Goal: Task Accomplishment & Management: Manage account settings

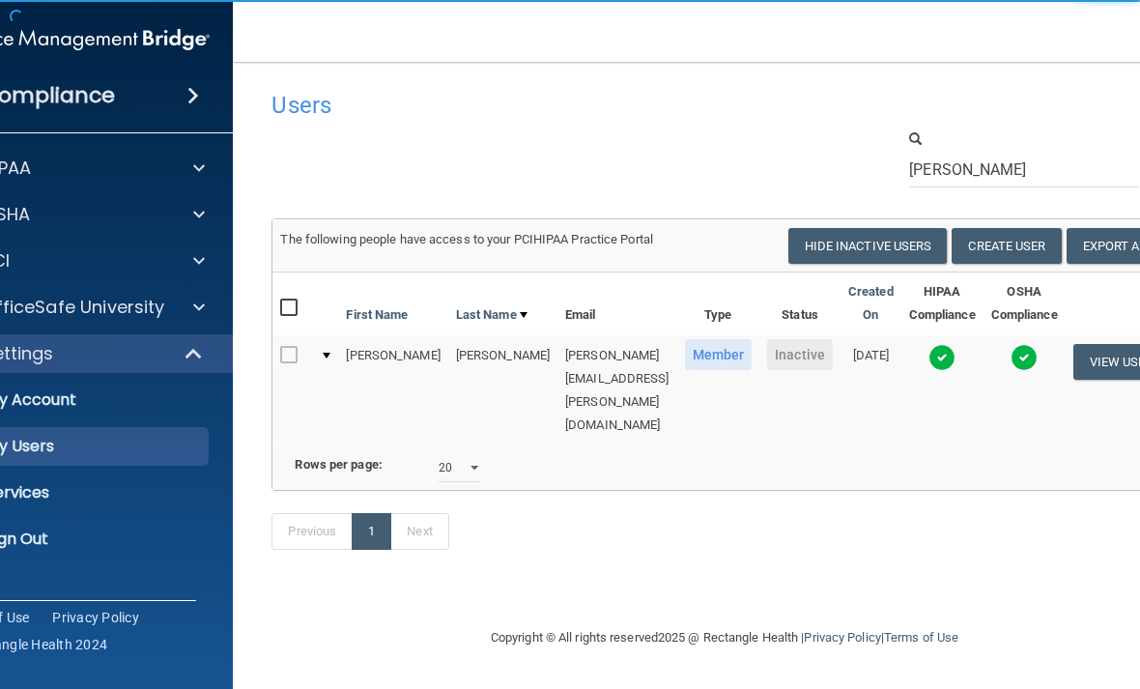
select select "20"
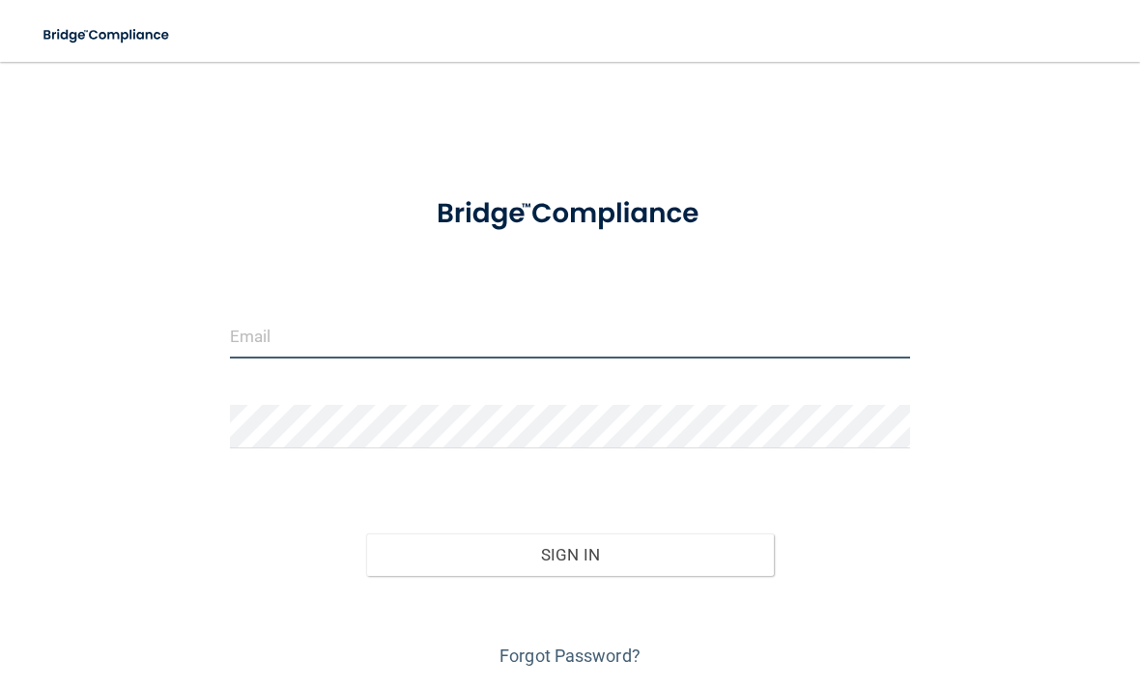
click at [367, 344] on input "email" at bounding box center [570, 336] width 680 height 43
type input "[EMAIL_ADDRESS][DOMAIN_NAME]"
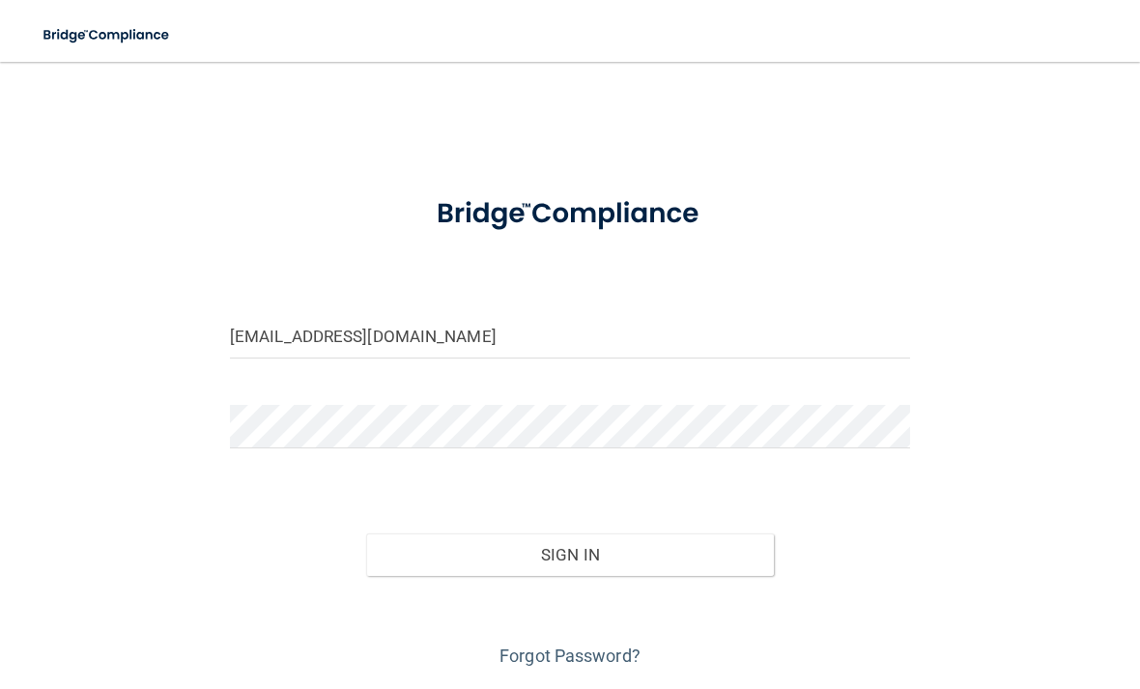
click at [516, 400] on form "[EMAIL_ADDRESS][DOMAIN_NAME] Invalid email/password. You don't have permission …" at bounding box center [570, 425] width 680 height 494
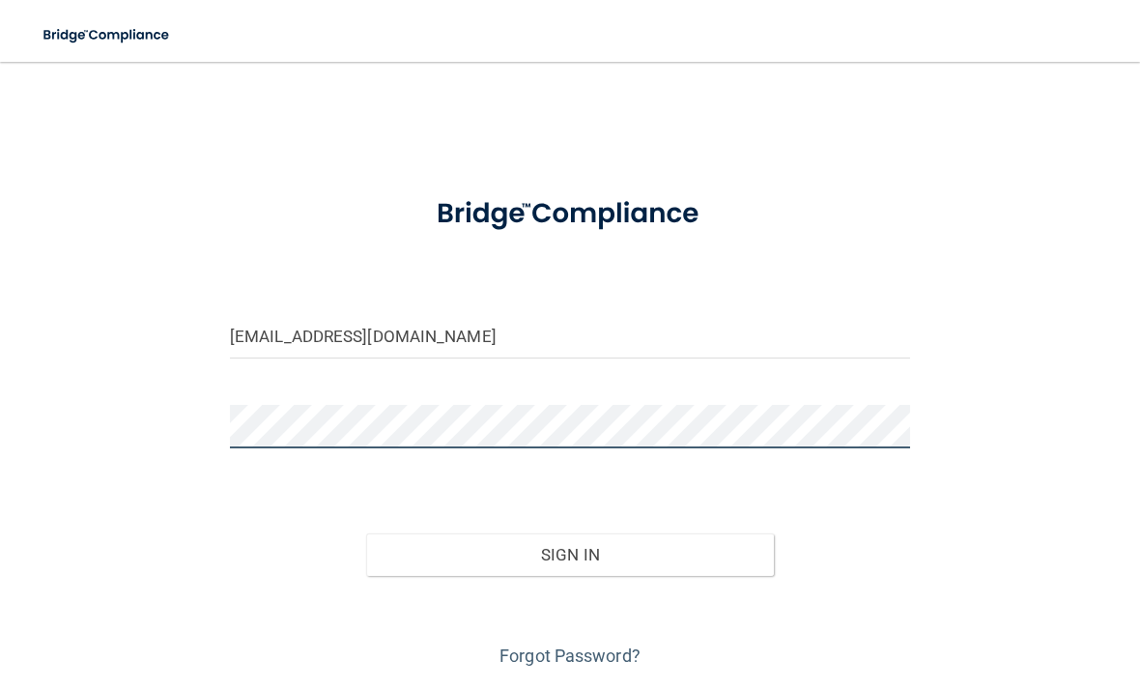
click at [569, 553] on button "Sign In" at bounding box center [570, 554] width 408 height 43
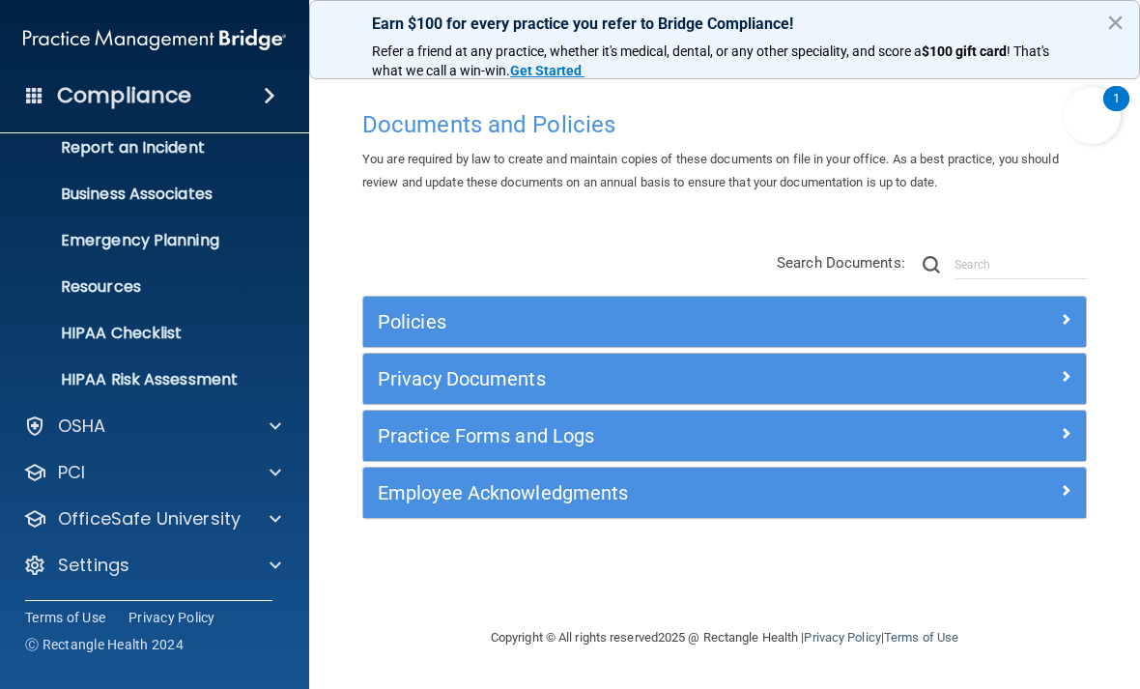
scroll to position [113, 0]
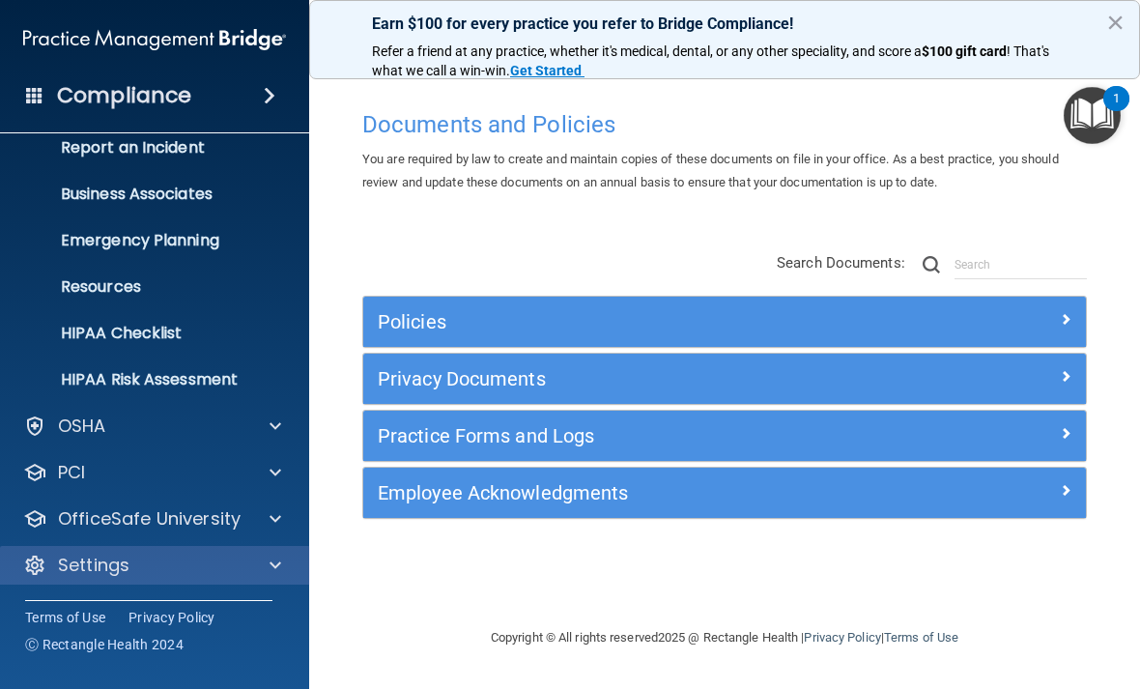
click at [270, 559] on span at bounding box center [276, 565] width 12 height 23
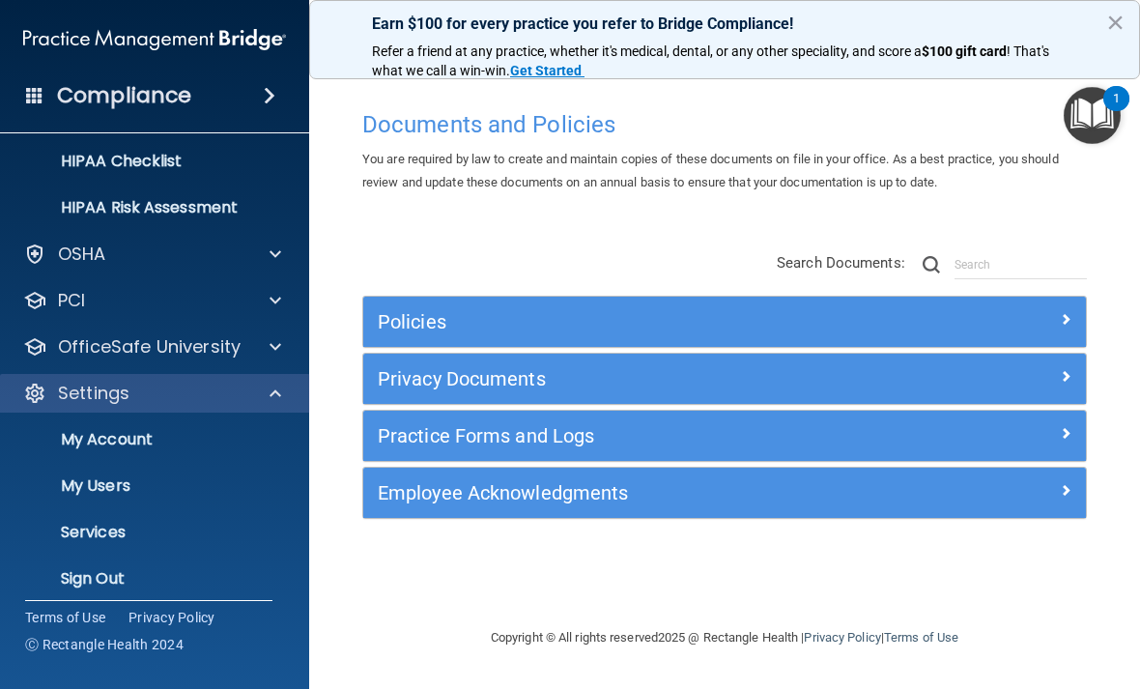
scroll to position [286, 0]
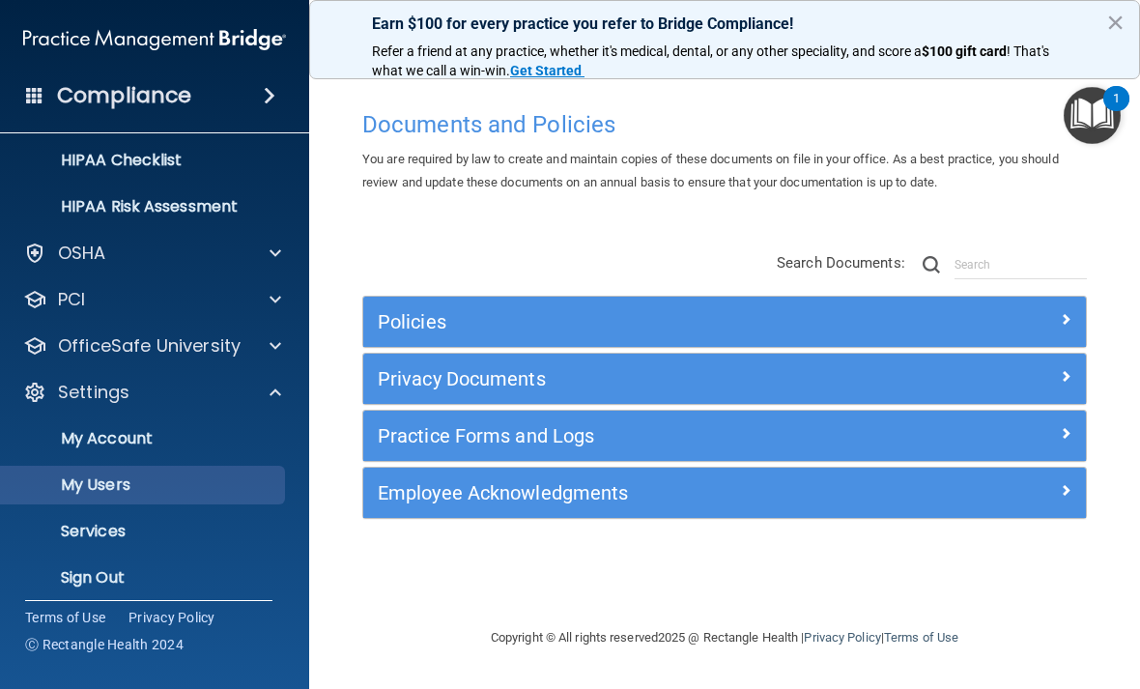
click at [134, 476] on p "My Users" at bounding box center [145, 484] width 264 height 19
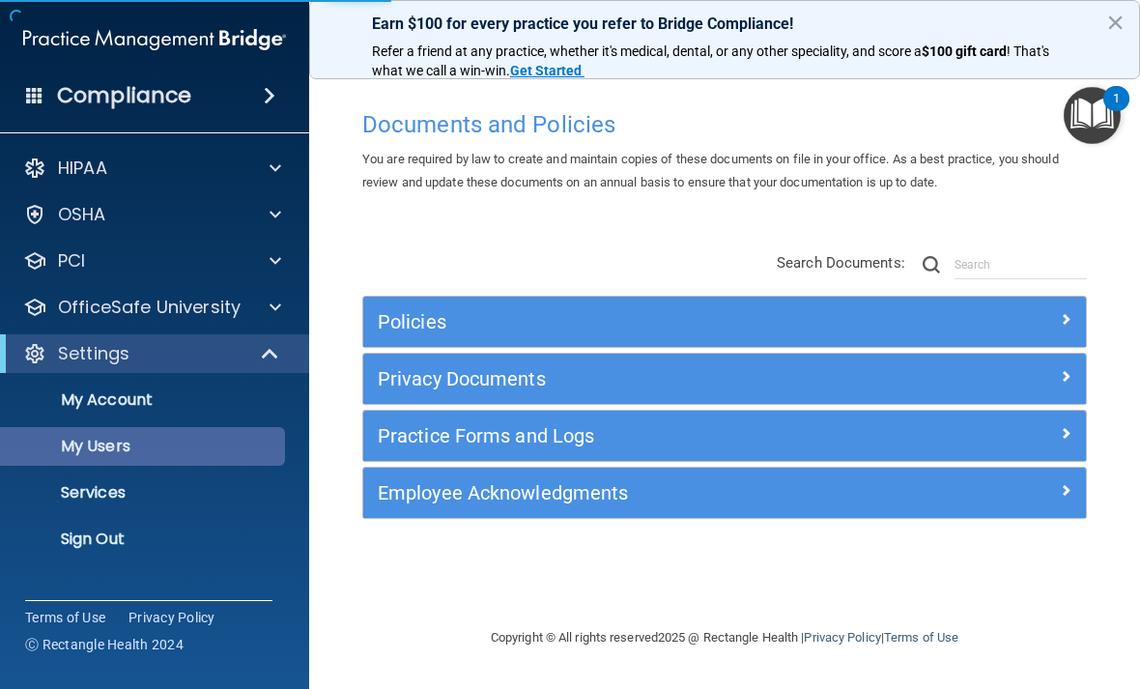
select select "20"
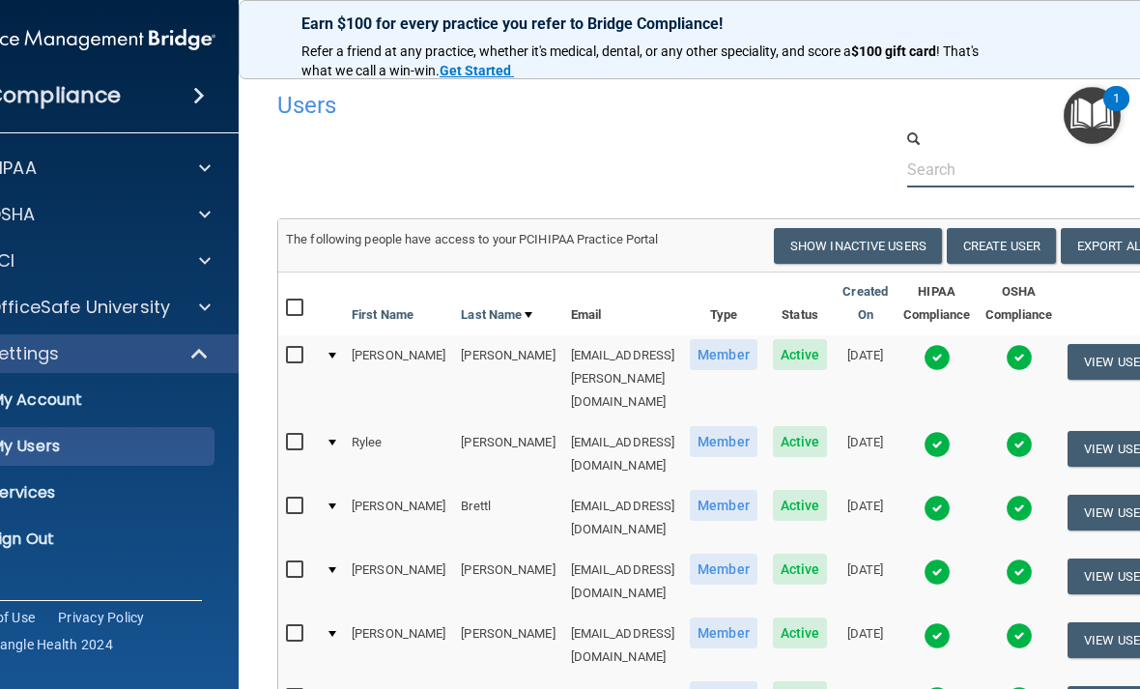
click at [1014, 161] on input "text" at bounding box center [1020, 170] width 227 height 36
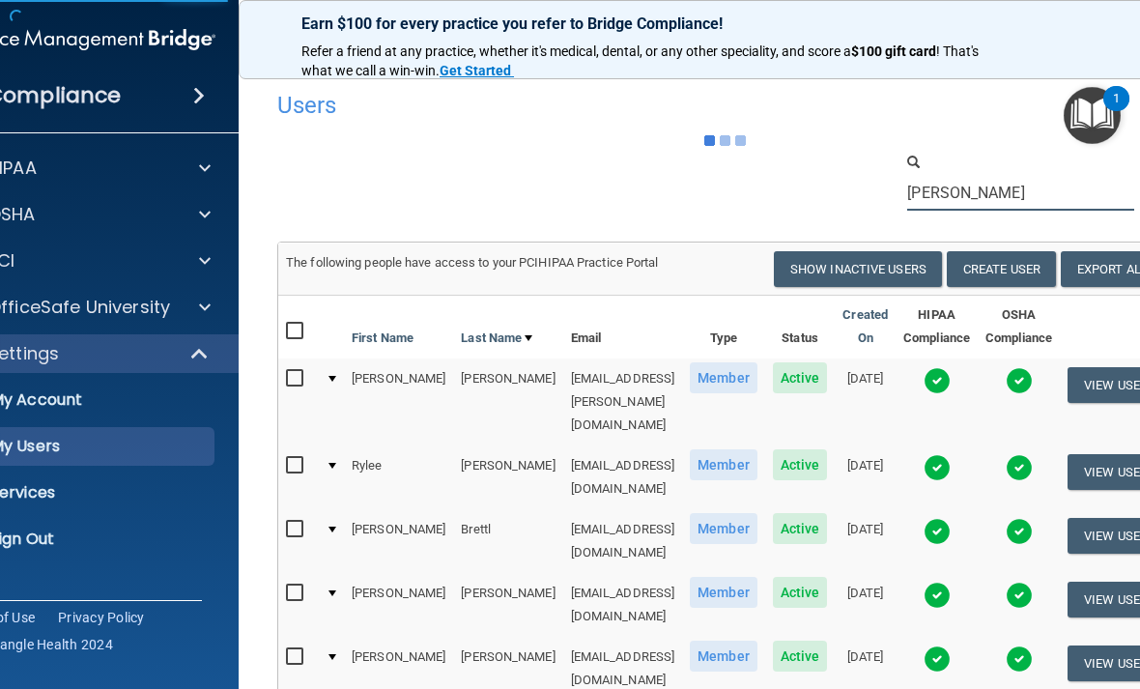
type input "[PERSON_NAME]"
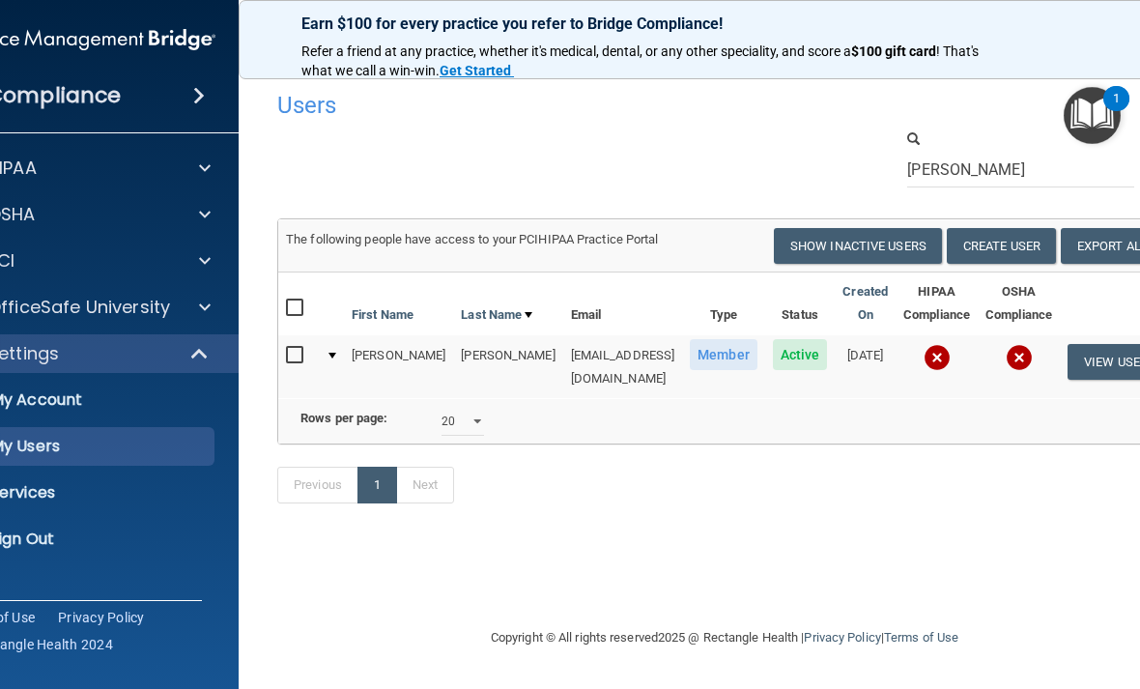
click at [308, 348] on input "checkbox" at bounding box center [297, 355] width 22 height 15
checkbox input "true"
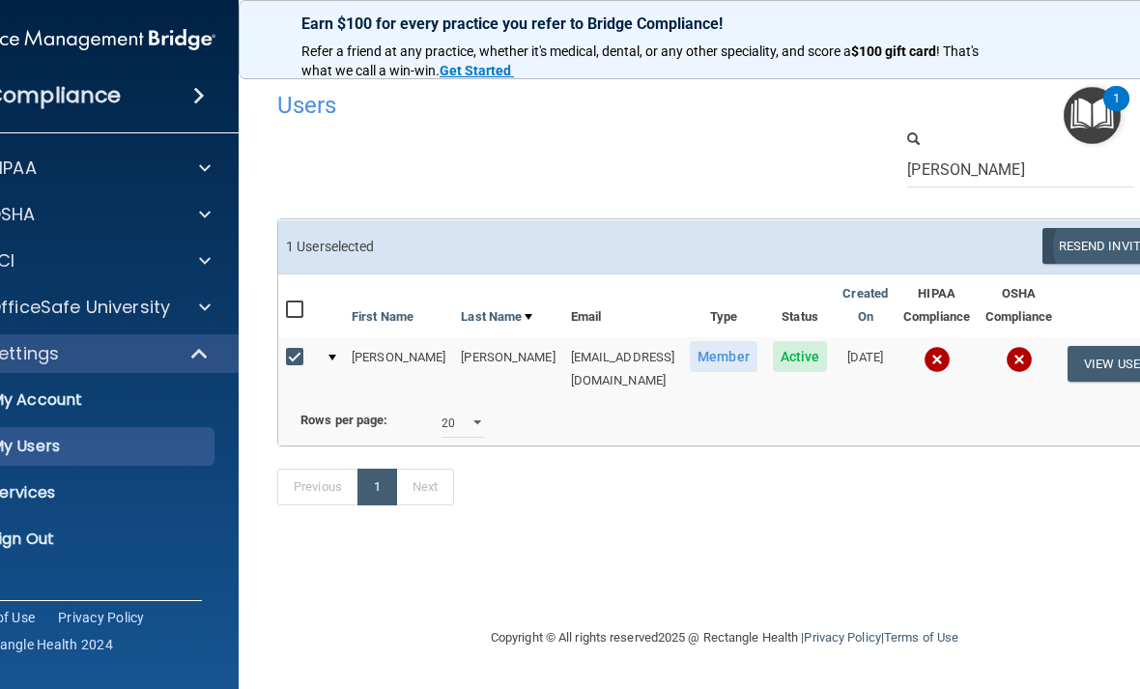
click at [1085, 237] on button "Resend Invite" at bounding box center [1102, 246] width 121 height 36
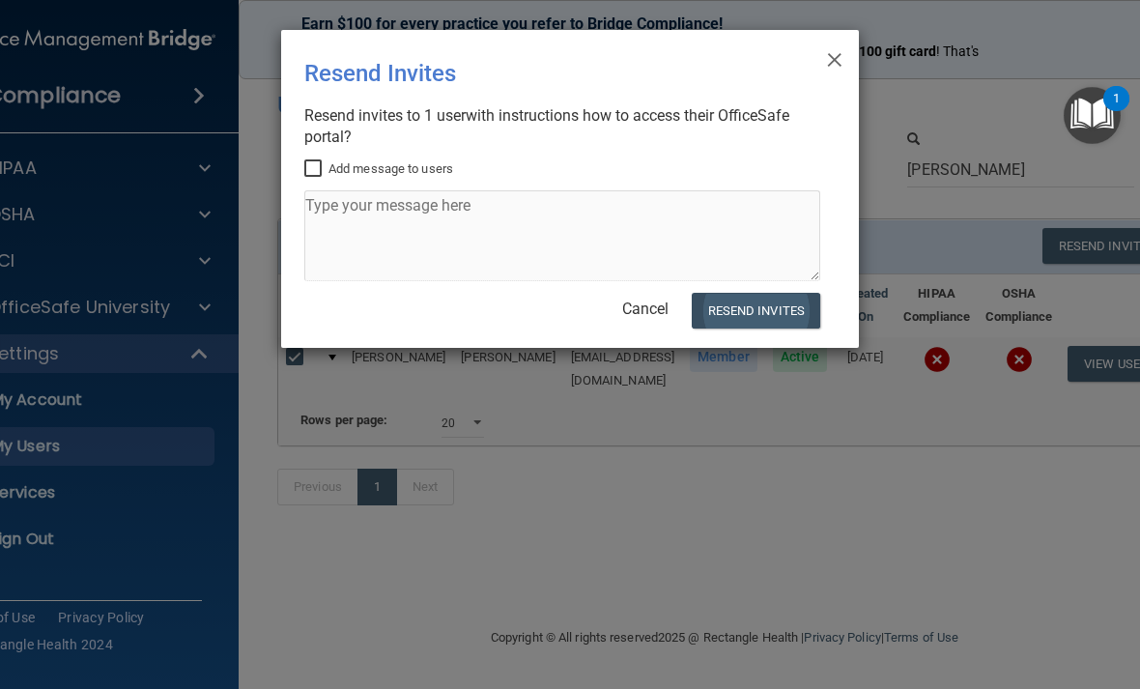
click at [787, 306] on button "Resend Invites" at bounding box center [756, 311] width 128 height 36
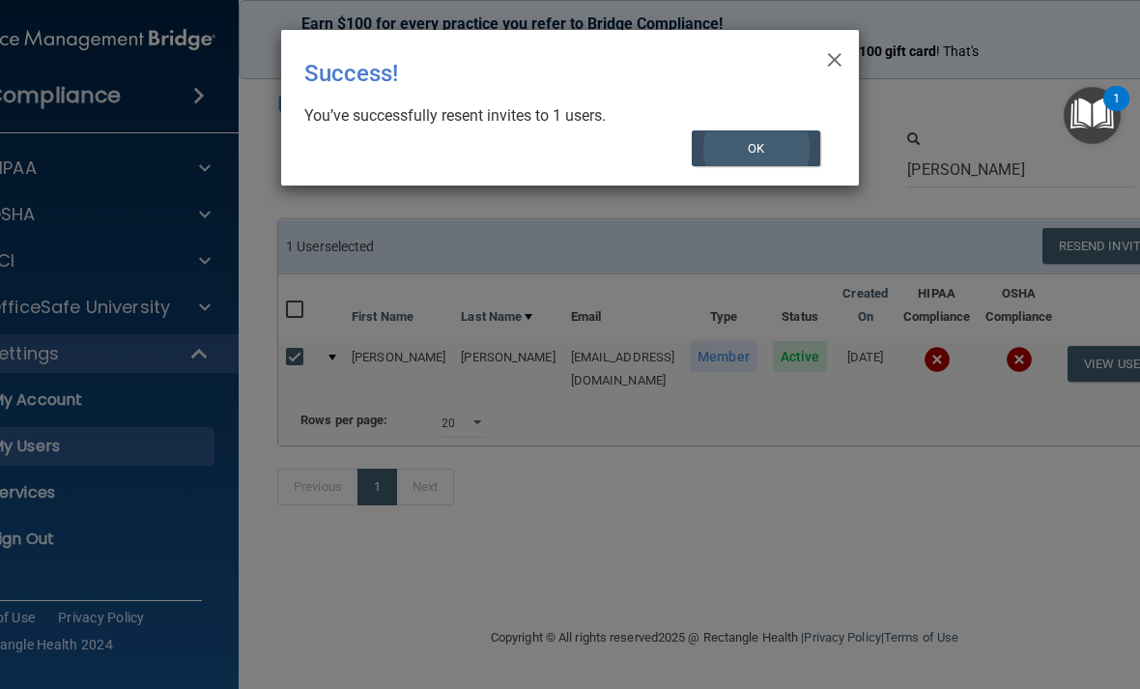
click at [775, 163] on button "OK" at bounding box center [756, 148] width 129 height 36
